Goal: Task Accomplishment & Management: Manage account settings

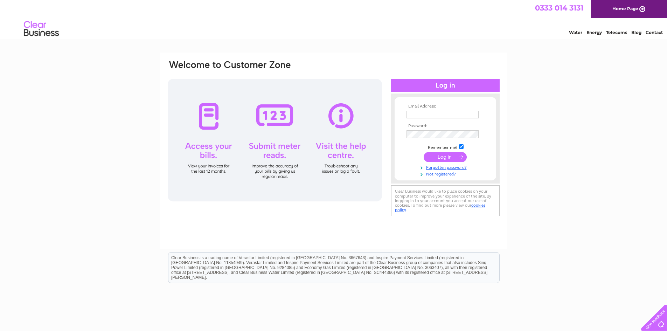
click at [424, 112] on input "text" at bounding box center [442, 115] width 72 height 8
type input "musti_romance@hotmail.com"
click at [438, 167] on link "Forgotten password?" at bounding box center [445, 167] width 79 height 7
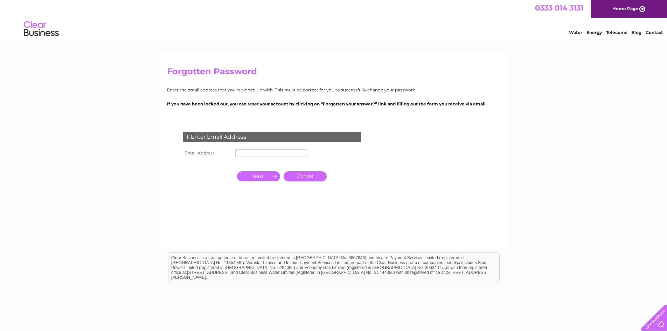
click at [249, 157] on input "text" at bounding box center [271, 153] width 72 height 8
type input "musti_romance@hotmail.com"
click at [260, 178] on input "button" at bounding box center [258, 176] width 43 height 10
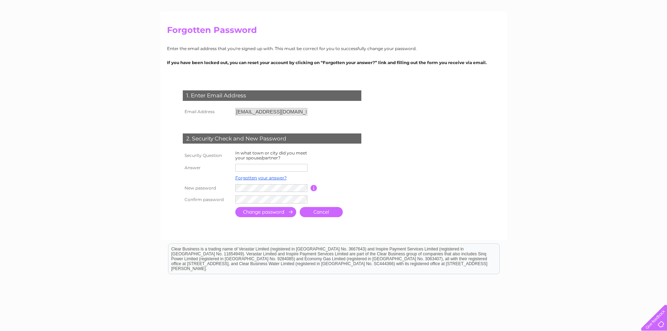
scroll to position [35, 0]
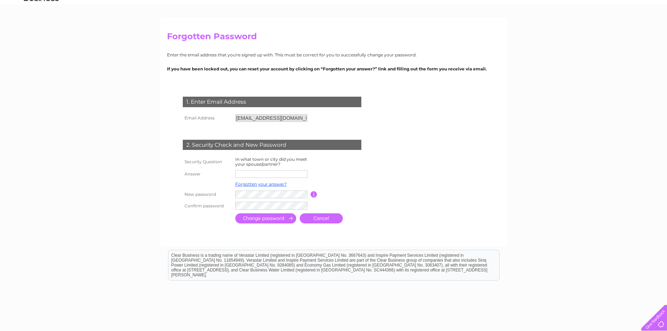
click at [244, 176] on input "text" at bounding box center [271, 174] width 72 height 8
type input "icmeler"
click at [151, 218] on div "Forgotten Password Enter the email address that you're signed up with. This mus…" at bounding box center [333, 191] width 667 height 348
click at [74, 204] on div "Forgotten Password Enter the email address that you're signed up with. This mus…" at bounding box center [333, 191] width 667 height 349
click at [258, 221] on input "submit" at bounding box center [265, 218] width 61 height 10
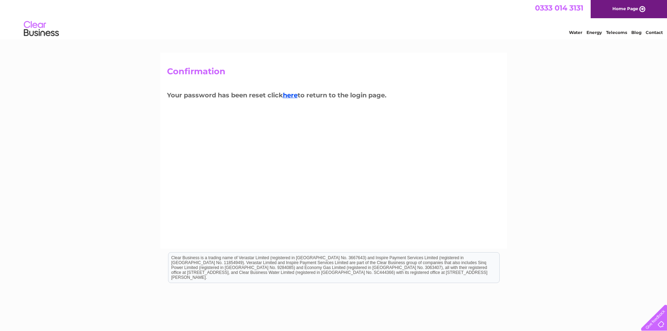
click at [260, 217] on div "Confirmation Your password has been reset click here to return to the login pag…" at bounding box center [333, 150] width 346 height 196
click at [289, 95] on link "here" at bounding box center [290, 95] width 15 height 8
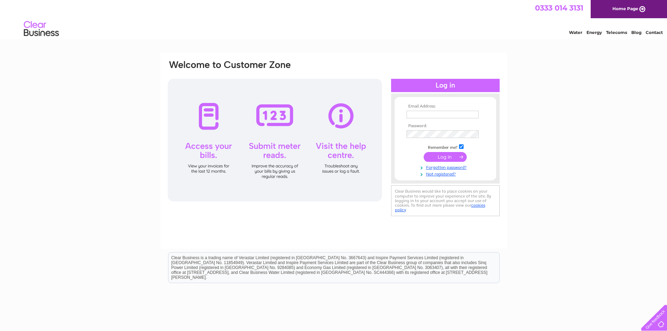
click at [423, 110] on td at bounding box center [444, 114] width 81 height 11
click at [429, 112] on input "text" at bounding box center [442, 115] width 72 height 8
type input "musti_romance@hotmail.com"
click at [445, 160] on input "submit" at bounding box center [444, 158] width 43 height 10
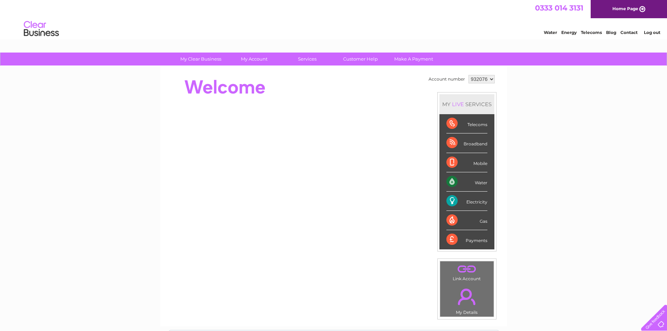
click at [466, 201] on div "Electricity" at bounding box center [466, 200] width 41 height 19
click at [477, 240] on div "Payments" at bounding box center [466, 239] width 41 height 19
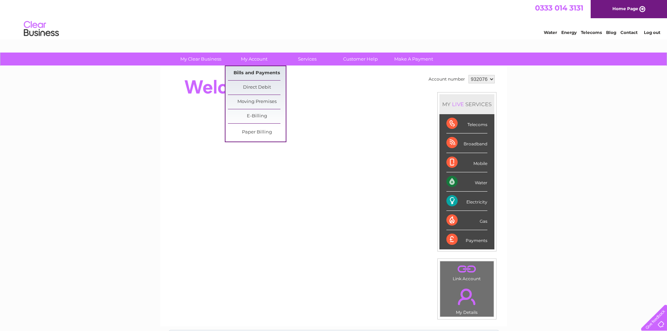
click at [254, 69] on link "Bills and Payments" at bounding box center [257, 73] width 58 height 14
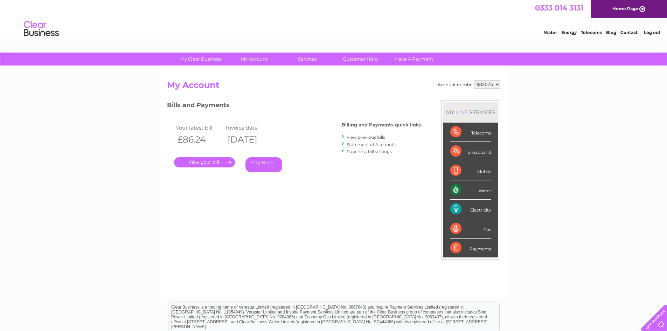
click at [367, 145] on link "Statement of Accounts" at bounding box center [370, 144] width 49 height 5
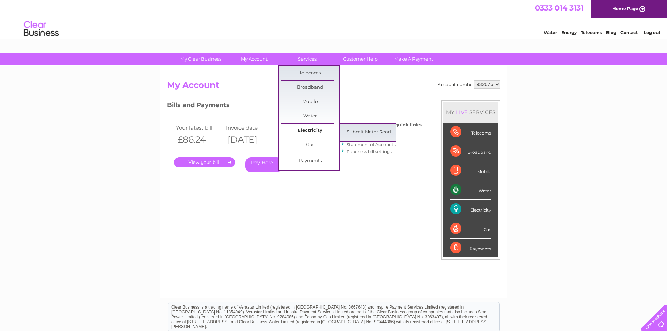
click at [315, 128] on link "Electricity" at bounding box center [310, 131] width 58 height 14
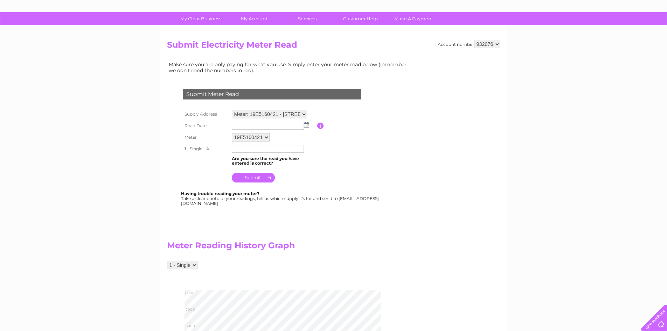
scroll to position [38, 0]
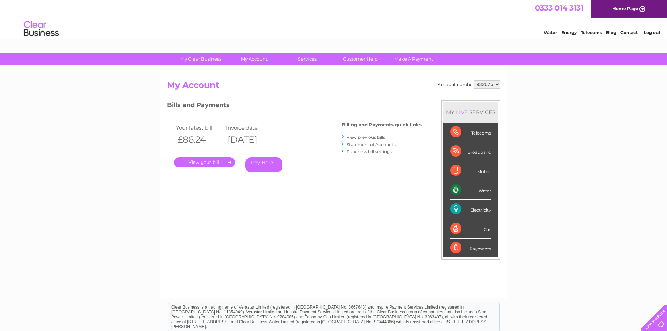
click at [101, 203] on div "My Clear Business Login Details My Details My Preferences Link Account My Accou…" at bounding box center [333, 234] width 667 height 365
click at [369, 136] on link "View previous bills" at bounding box center [365, 136] width 38 height 5
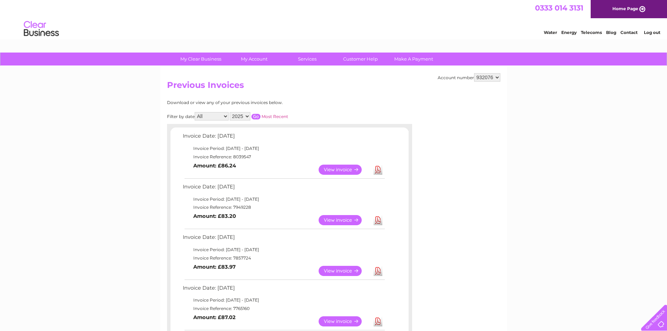
click at [333, 168] on link "View" at bounding box center [343, 169] width 51 height 10
